Goal: Check status: Check status

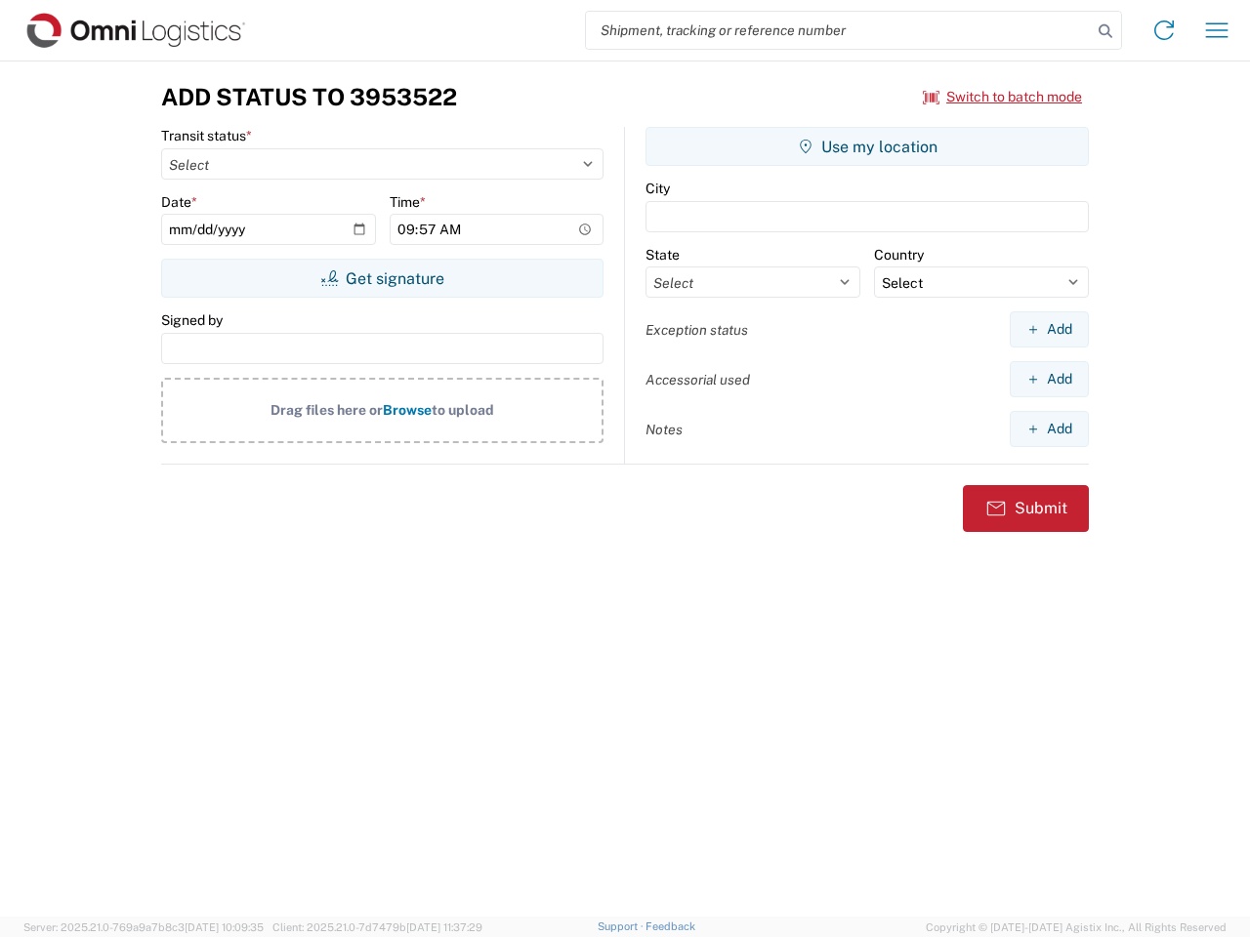
click at [839, 30] on input "search" at bounding box center [839, 30] width 506 height 37
click at [1105, 31] on icon at bounding box center [1104, 31] width 27 height 27
click at [1164, 30] on icon at bounding box center [1163, 30] width 31 height 31
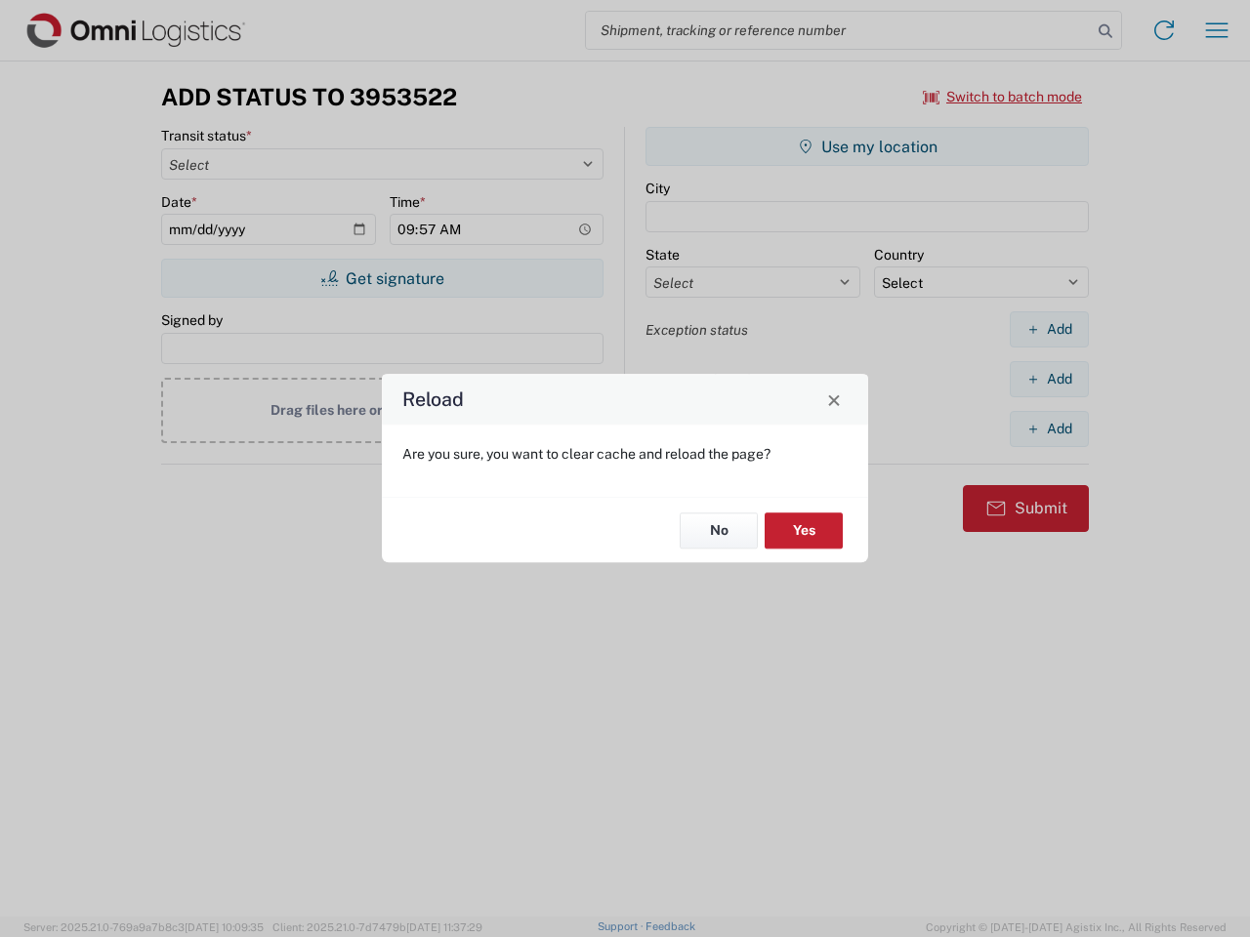
click at [1216, 30] on div "Reload Are you sure, you want to clear cache and reload the page? No Yes" at bounding box center [625, 468] width 1250 height 937
click at [1003, 97] on div "Reload Are you sure, you want to clear cache and reload the page? No Yes" at bounding box center [625, 468] width 1250 height 937
click at [382, 278] on div "Reload Are you sure, you want to clear cache and reload the page? No Yes" at bounding box center [625, 468] width 1250 height 937
click at [867, 146] on div "Reload Are you sure, you want to clear cache and reload the page? No Yes" at bounding box center [625, 468] width 1250 height 937
click at [1048, 329] on div "Reload Are you sure, you want to clear cache and reload the page? No Yes" at bounding box center [625, 468] width 1250 height 937
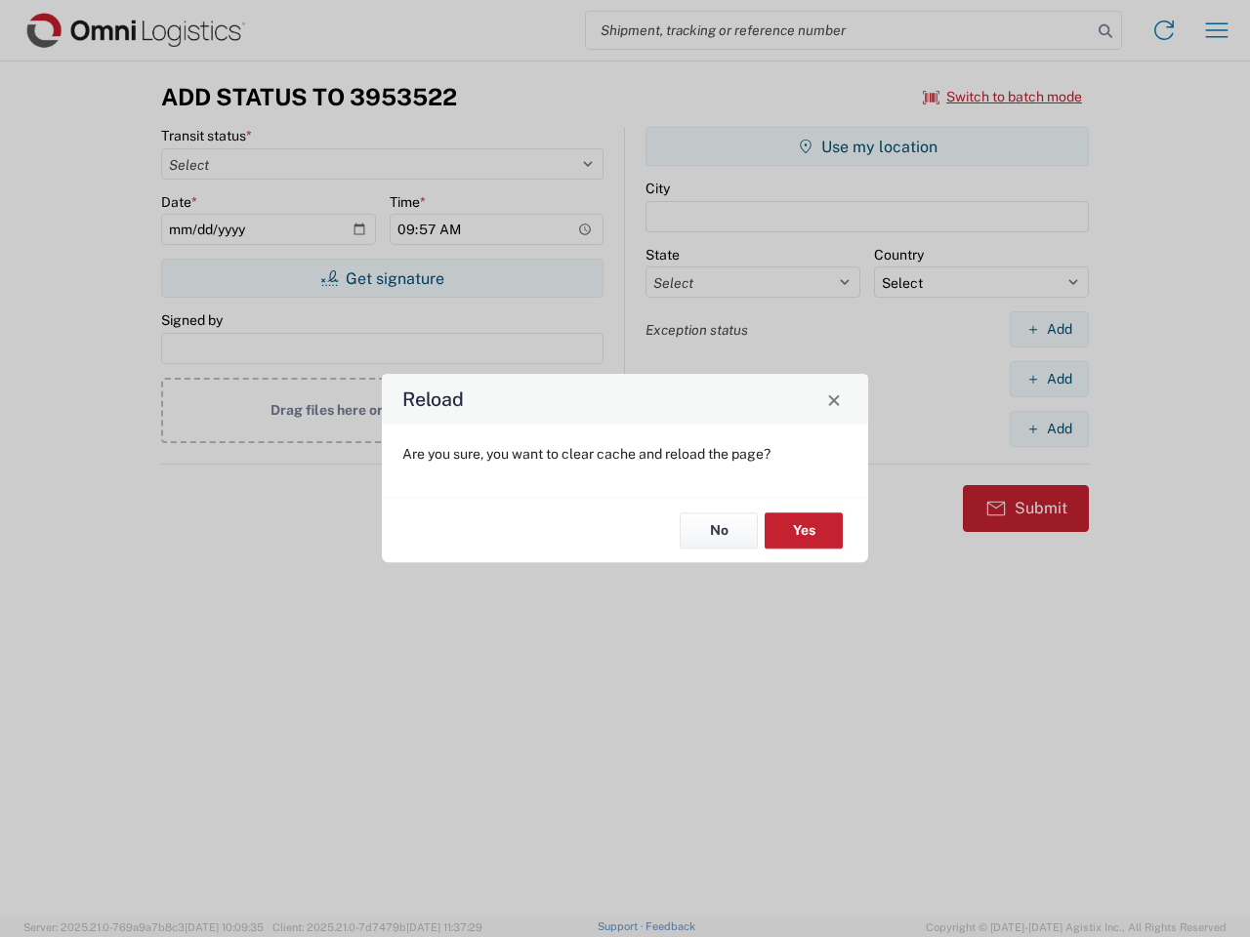
click at [1048, 379] on div "Reload Are you sure, you want to clear cache and reload the page? No Yes" at bounding box center [625, 468] width 1250 height 937
click at [1048, 429] on div "Reload Are you sure, you want to clear cache and reload the page? No Yes" at bounding box center [625, 468] width 1250 height 937
